Goal: Check status: Check status

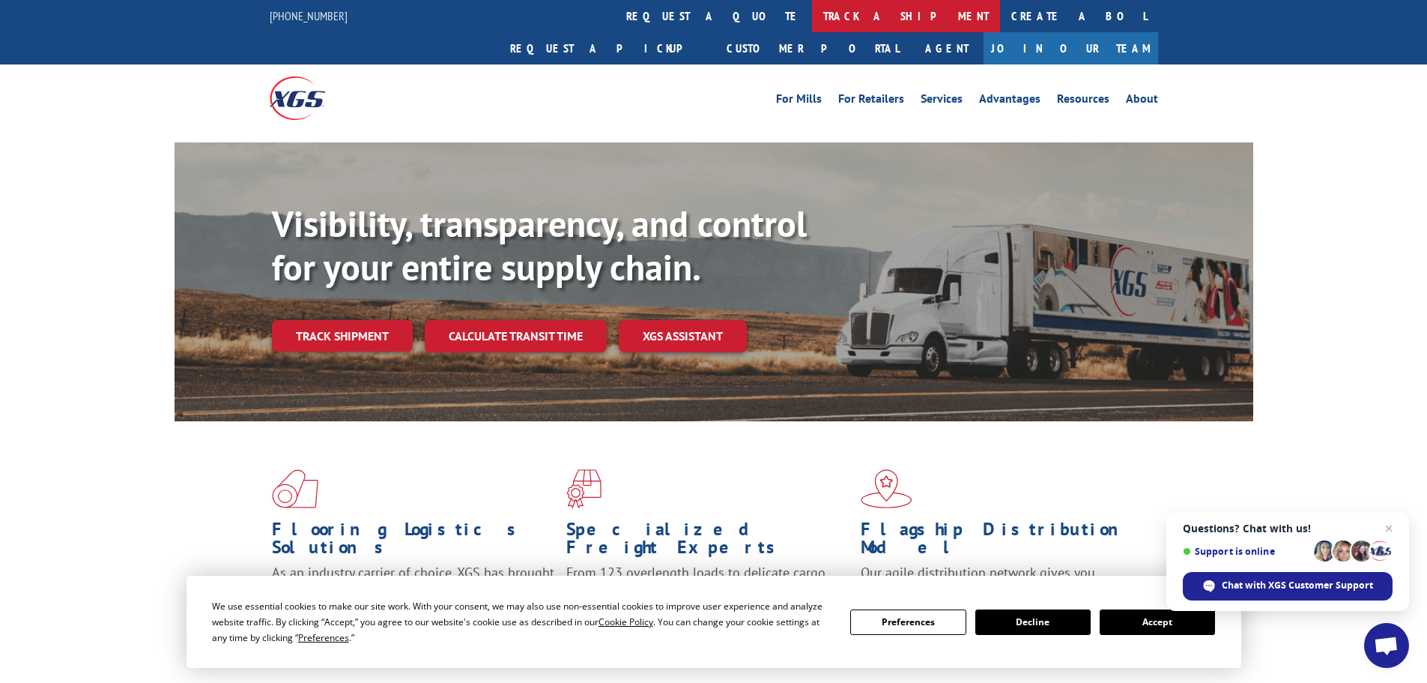
click at [812, 11] on link "track a shipment" at bounding box center [906, 16] width 188 height 32
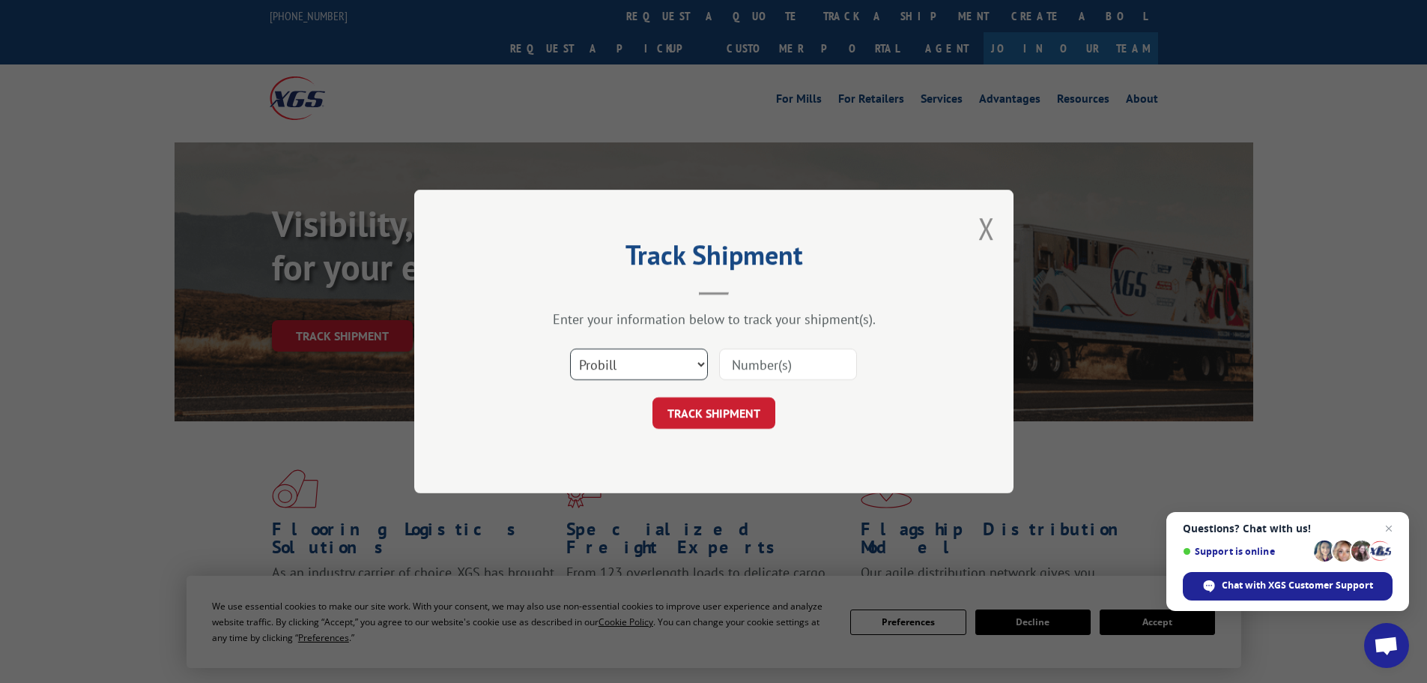
click at [638, 363] on select "Select category... Probill BOL PO" at bounding box center [639, 363] width 138 height 31
select select "po"
click at [570, 348] on select "Select category... Probill BOL PO" at bounding box center [639, 363] width 138 height 31
click at [774, 365] on input at bounding box center [788, 363] width 138 height 31
paste input "09478874"
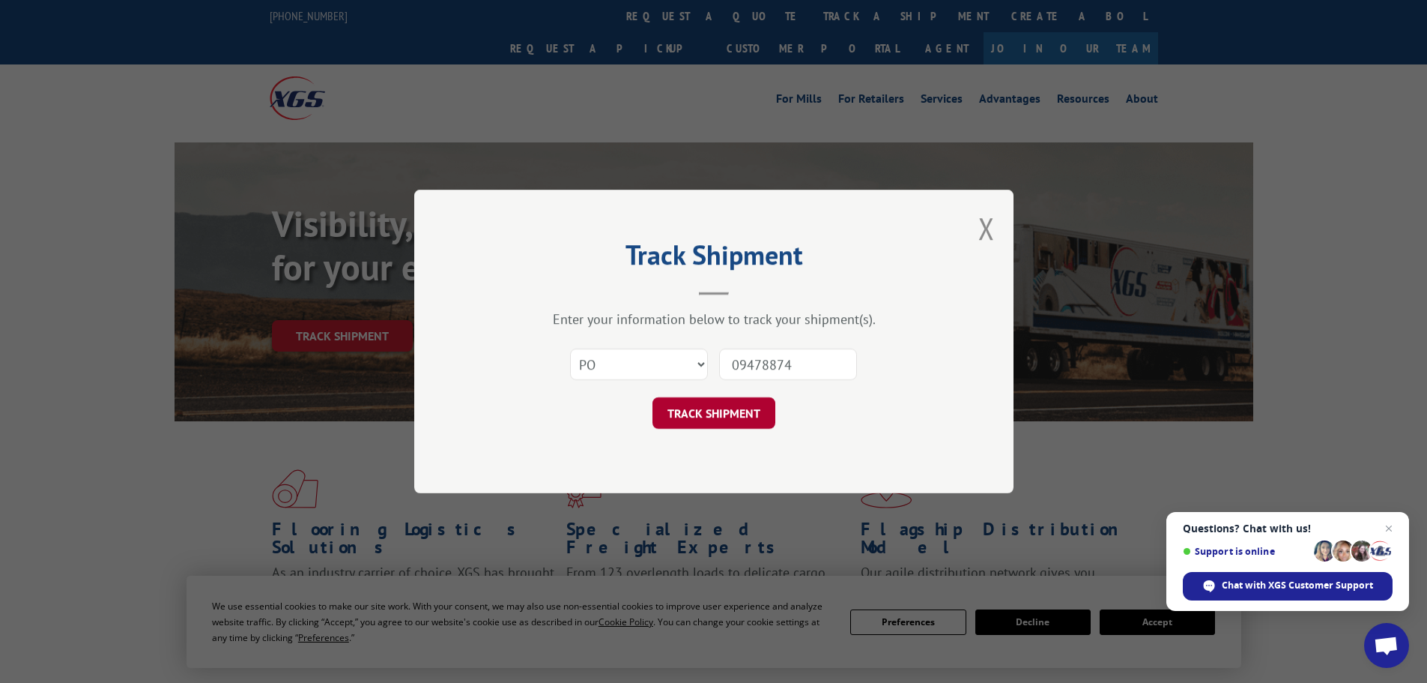
type input "09478874"
click at [749, 413] on button "TRACK SHIPMENT" at bounding box center [714, 412] width 123 height 31
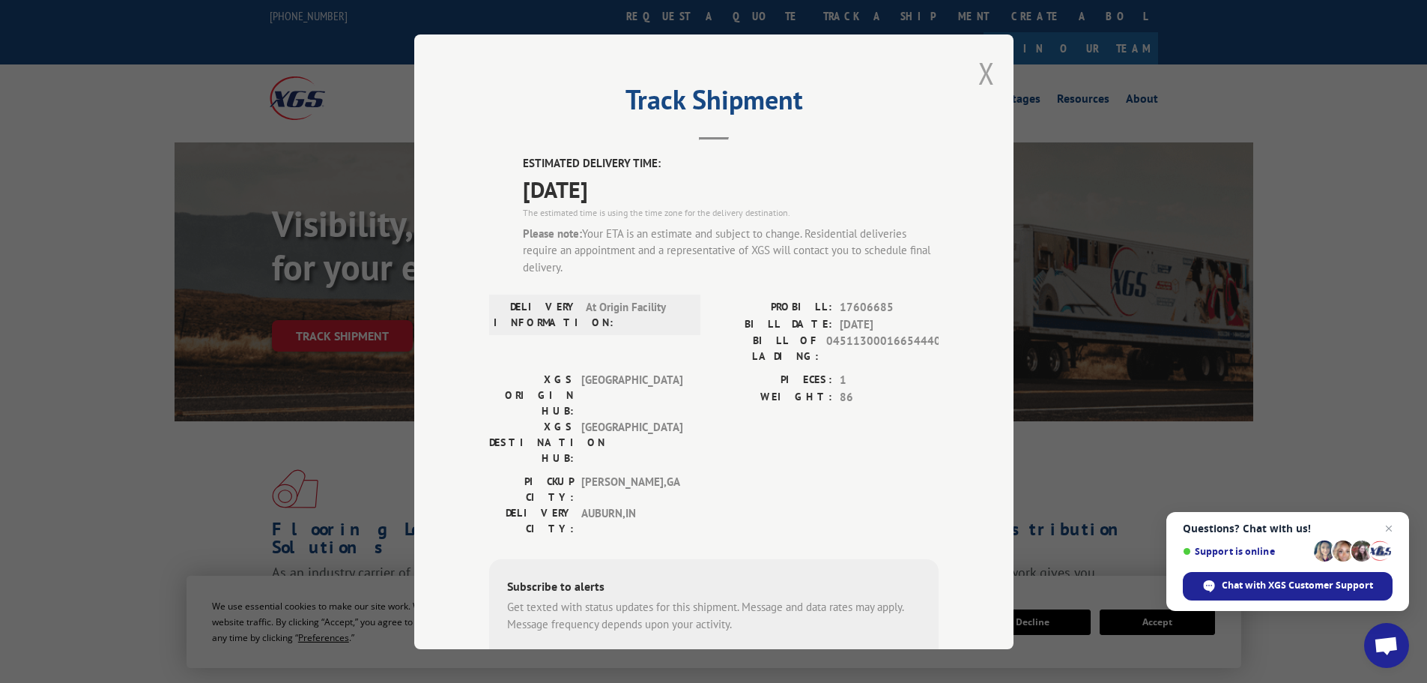
click at [983, 71] on button "Close modal" at bounding box center [987, 73] width 16 height 40
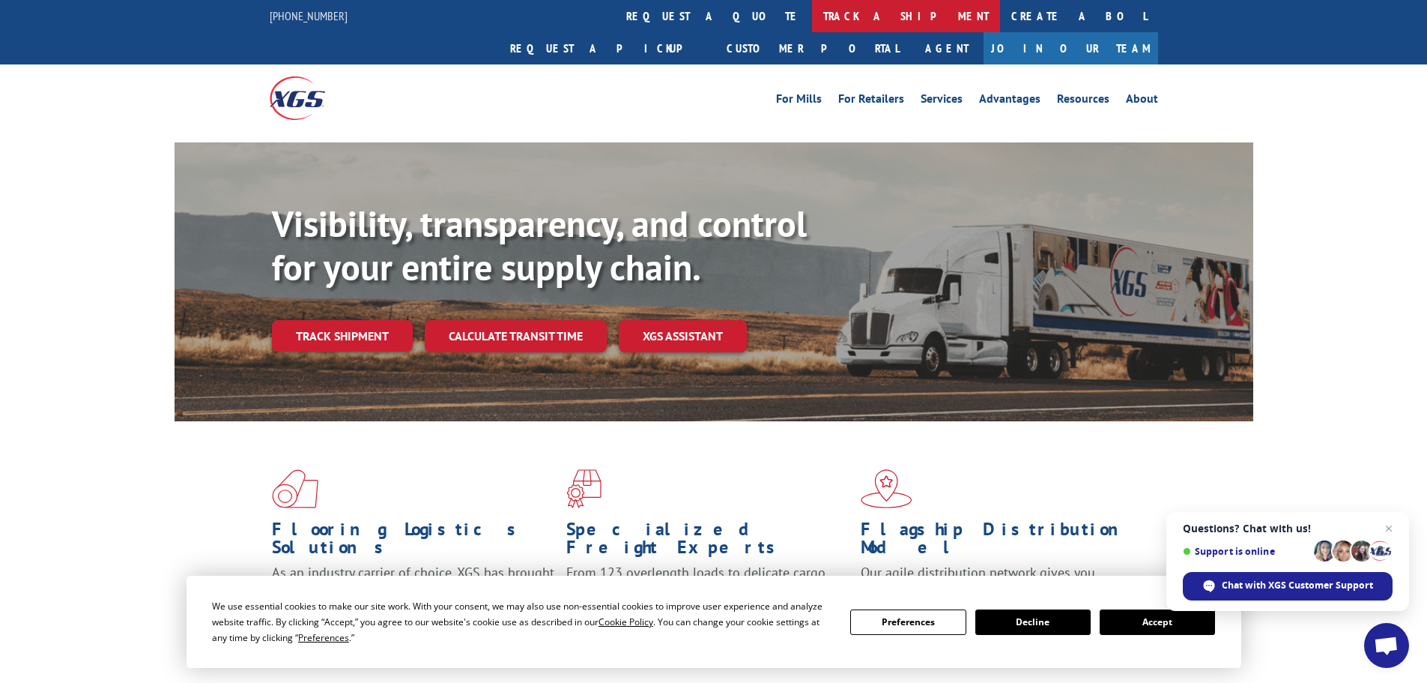
click at [812, 21] on link "track a shipment" at bounding box center [906, 16] width 188 height 32
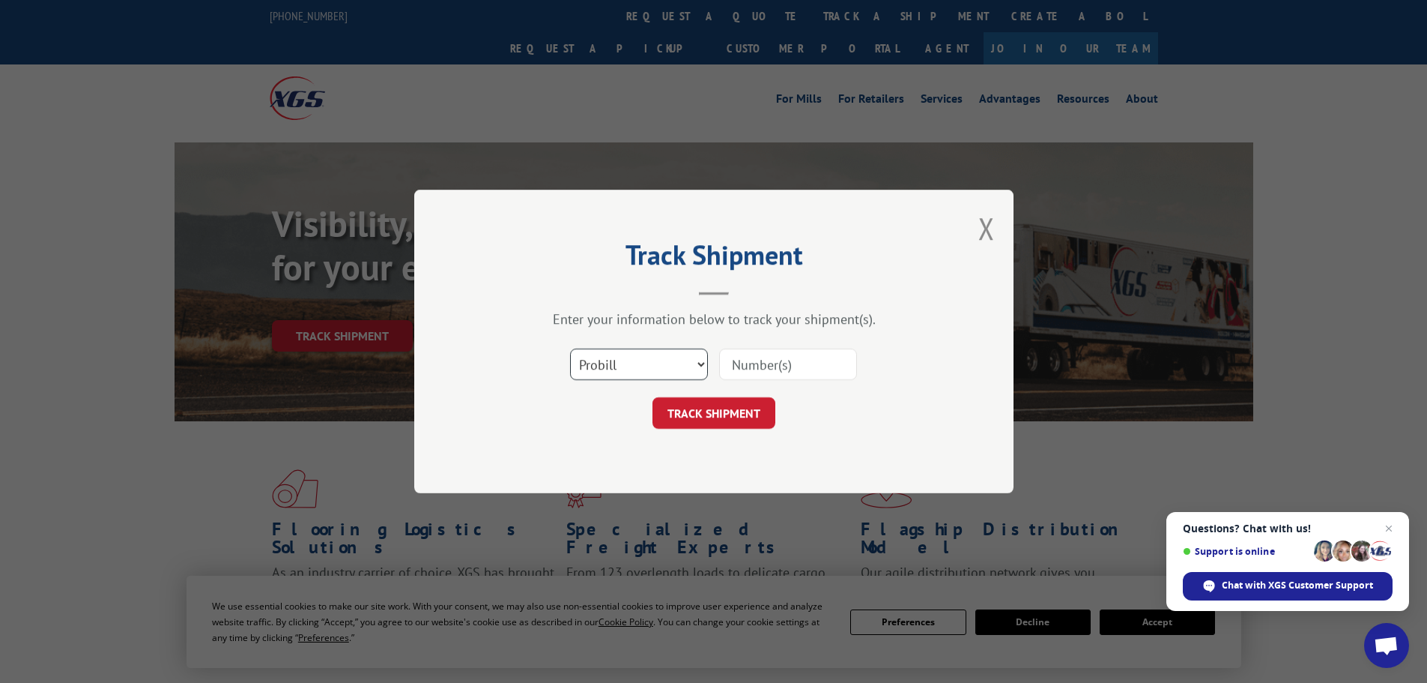
click at [659, 365] on select "Select category... Probill BOL PO" at bounding box center [639, 363] width 138 height 31
select select "po"
click at [570, 348] on select "Select category... Probill BOL PO" at bounding box center [639, 363] width 138 height 31
click at [773, 366] on input at bounding box center [788, 363] width 138 height 31
paste input "09524095"
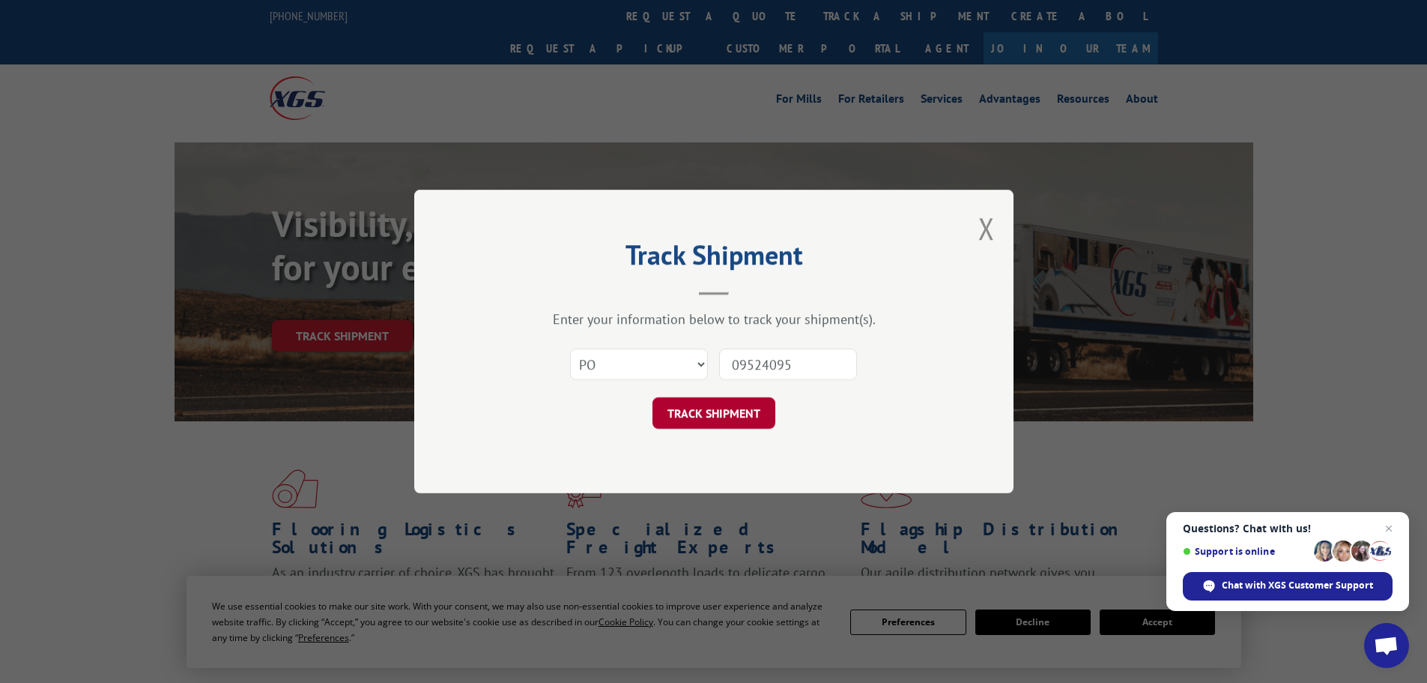
type input "09524095"
click at [740, 412] on button "TRACK SHIPMENT" at bounding box center [714, 412] width 123 height 31
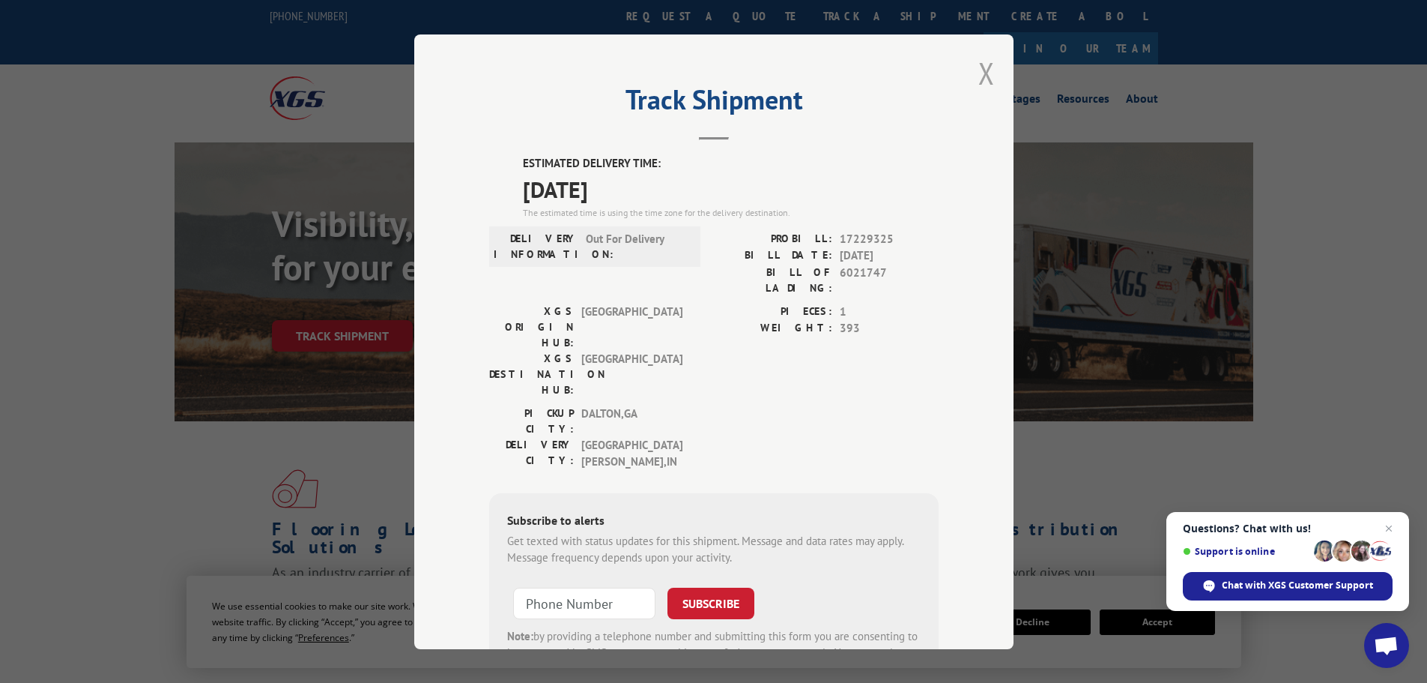
click at [981, 72] on button "Close modal" at bounding box center [987, 73] width 16 height 40
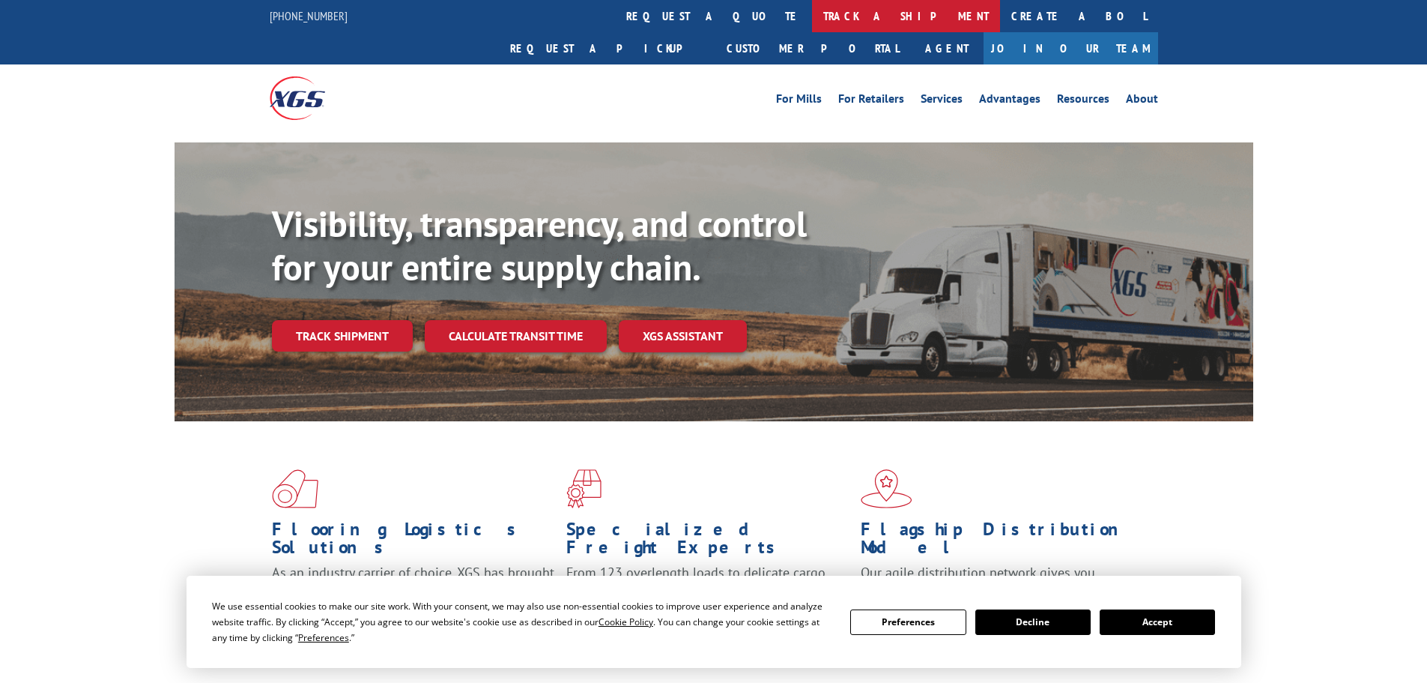
click at [812, 15] on link "track a shipment" at bounding box center [906, 16] width 188 height 32
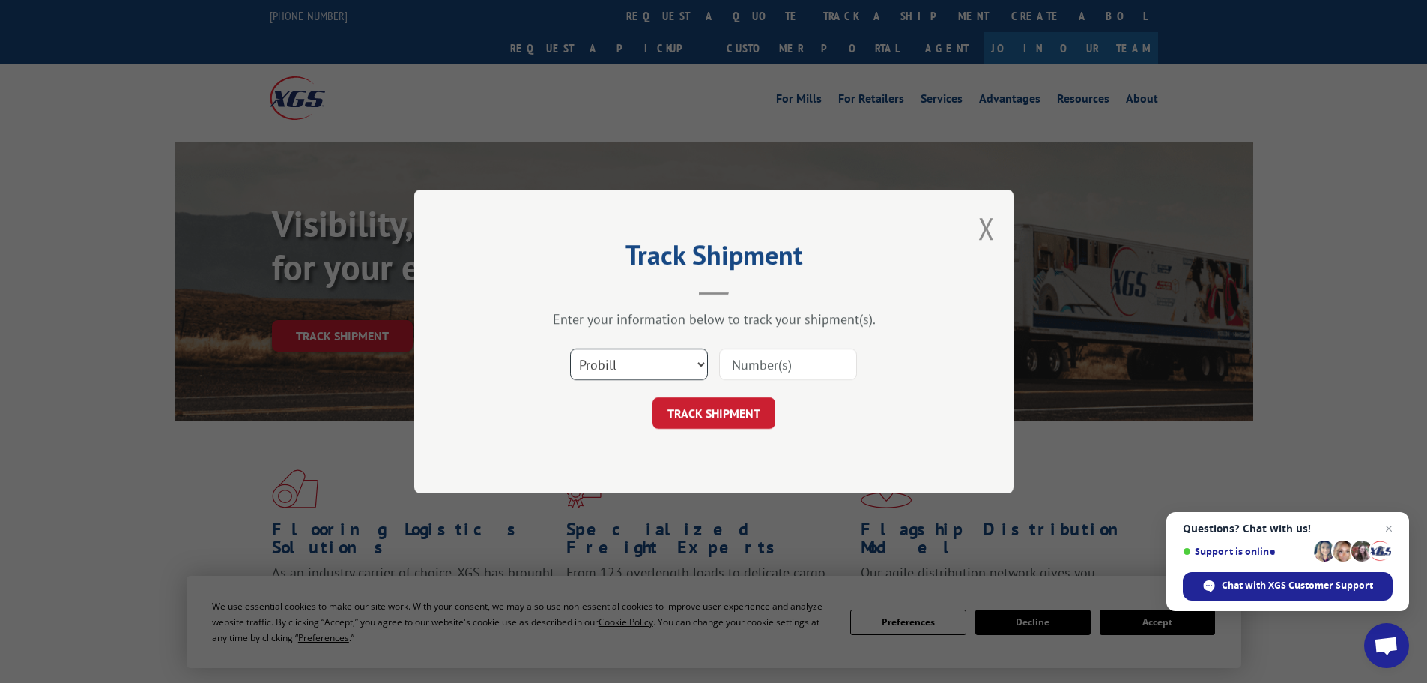
click at [611, 359] on select "Select category... Probill BOL PO" at bounding box center [639, 363] width 138 height 31
select select "po"
click at [570, 348] on select "Select category... Probill BOL PO" at bounding box center [639, 363] width 138 height 31
click at [770, 366] on input at bounding box center [788, 363] width 138 height 31
paste input "09524075"
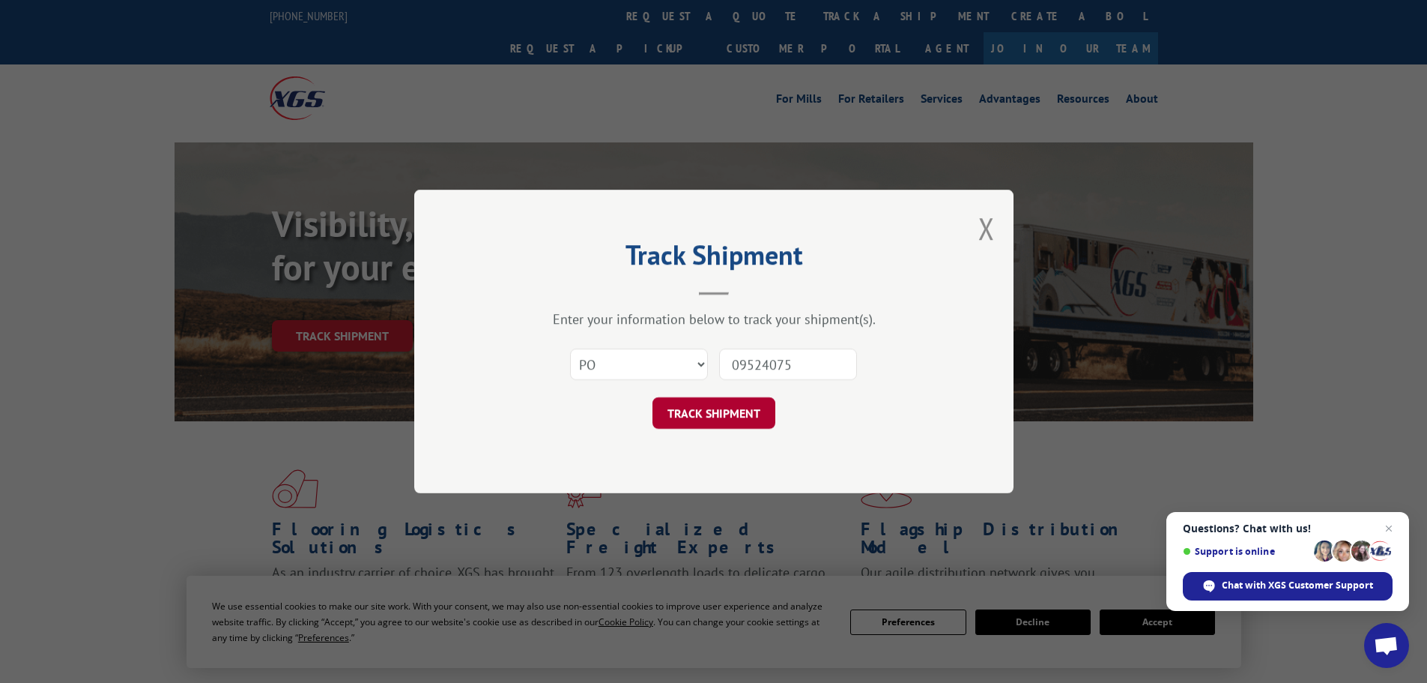
type input "09524075"
click at [742, 419] on button "TRACK SHIPMENT" at bounding box center [714, 412] width 123 height 31
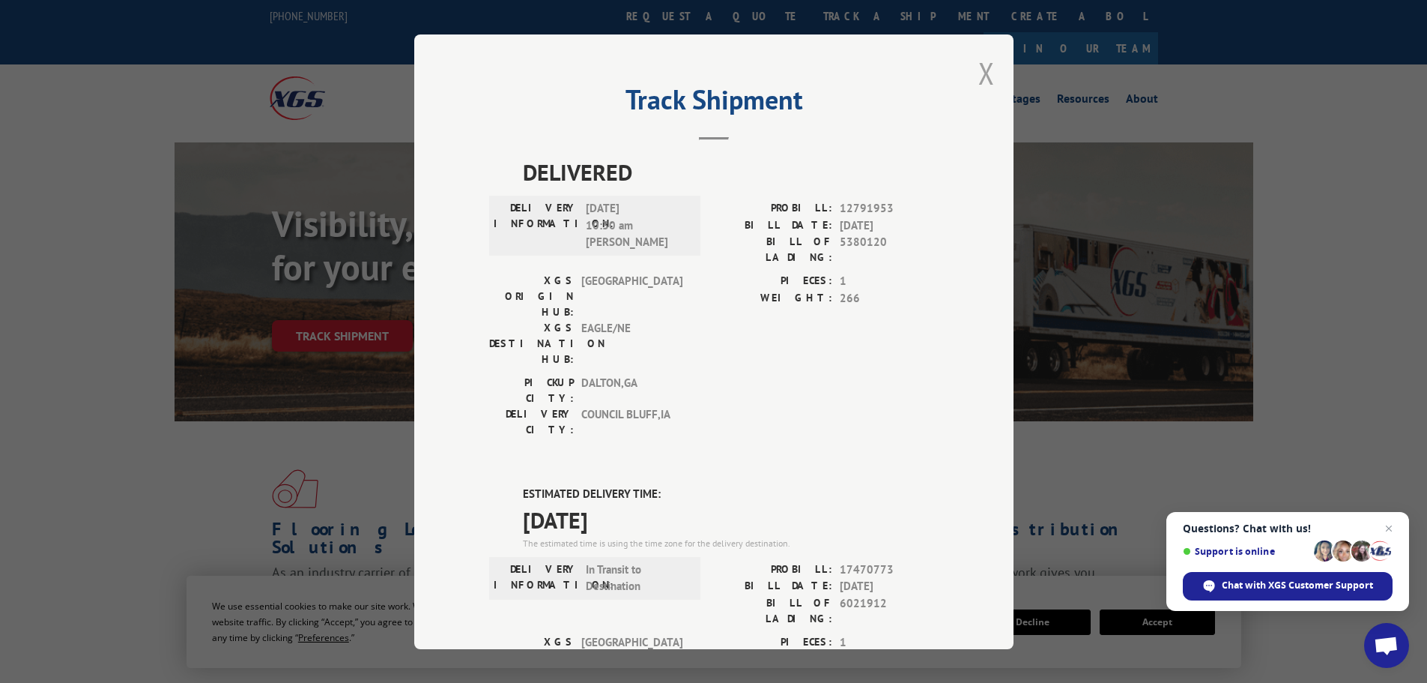
click at [979, 70] on button "Close modal" at bounding box center [987, 73] width 16 height 40
